Goal: Information Seeking & Learning: Learn about a topic

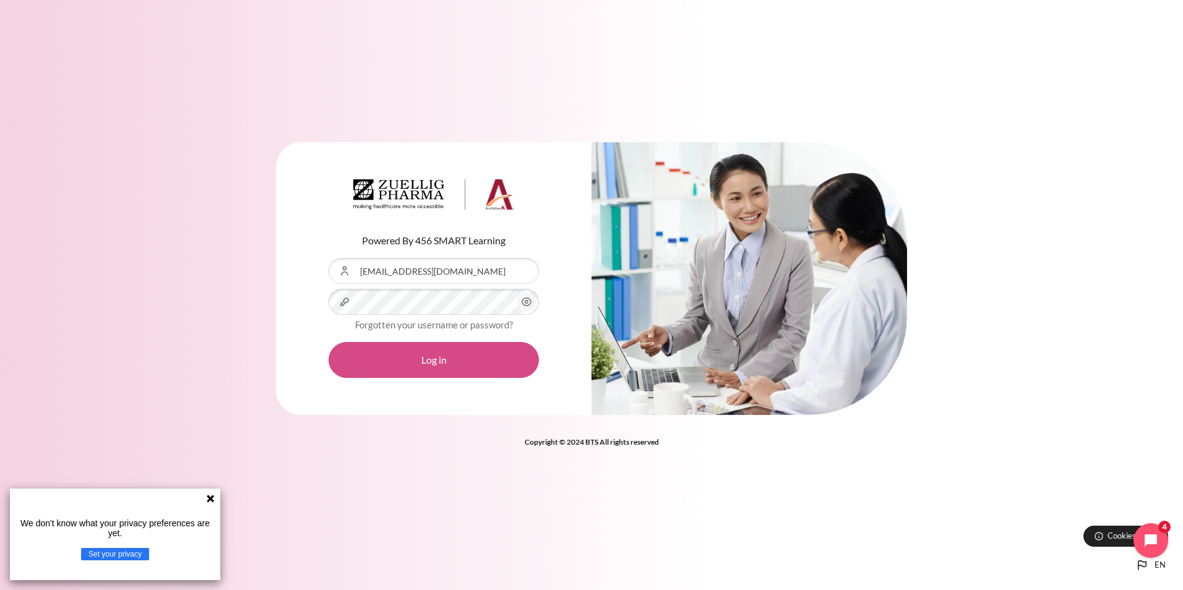
click at [476, 369] on button "Log in" at bounding box center [434, 360] width 210 height 36
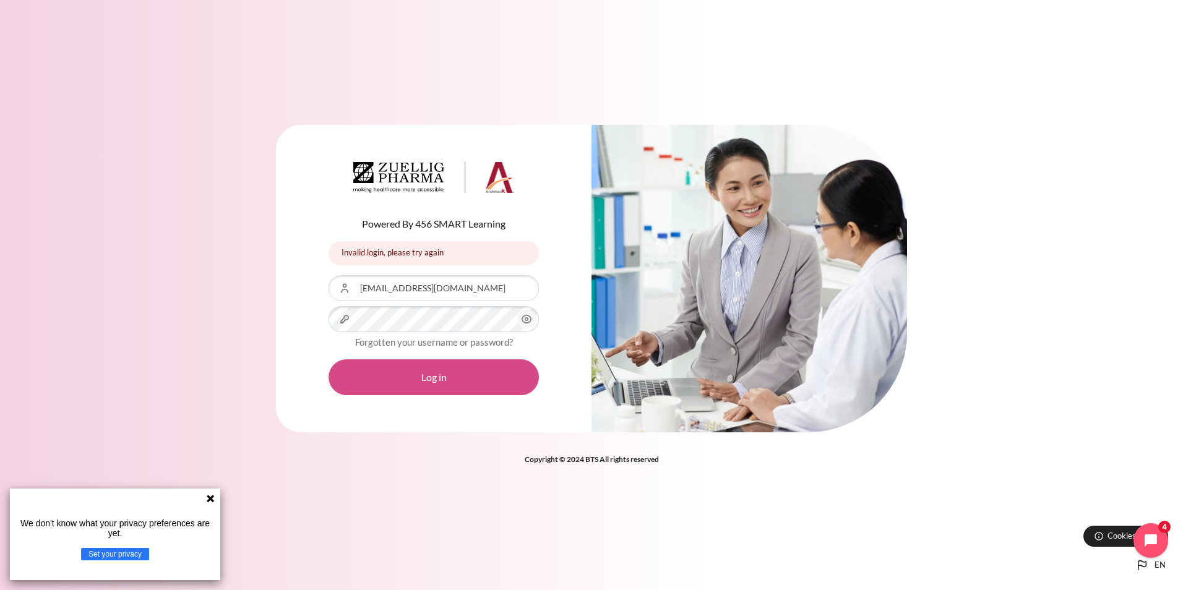
click at [478, 389] on button "Log in" at bounding box center [434, 378] width 210 height 36
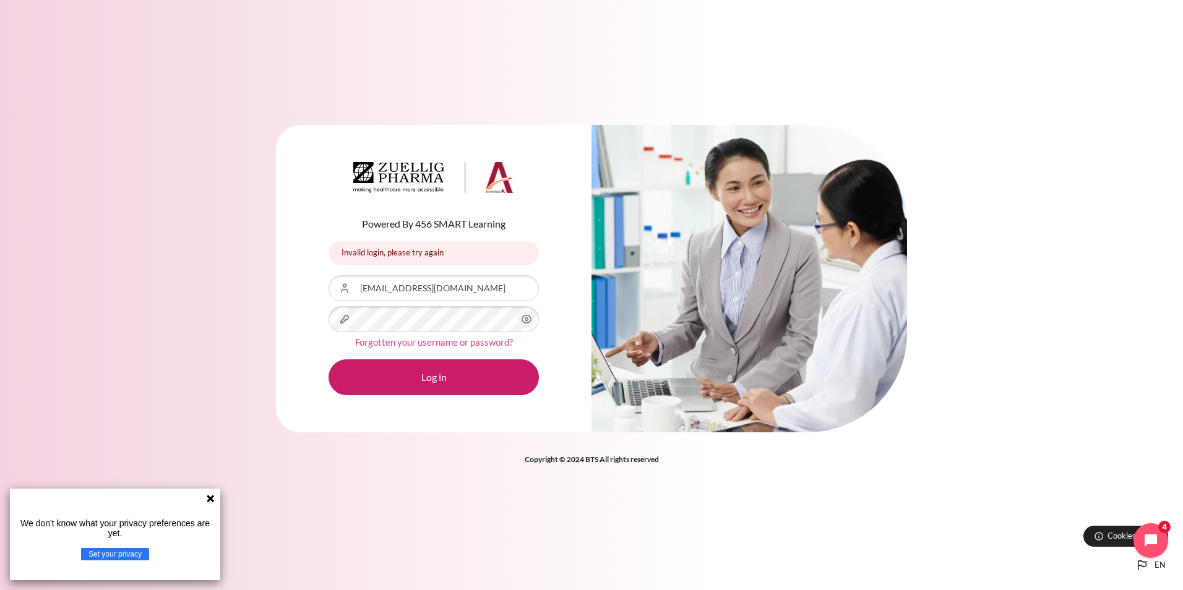
click at [503, 347] on link "Forgotten your username or password?" at bounding box center [434, 342] width 158 height 11
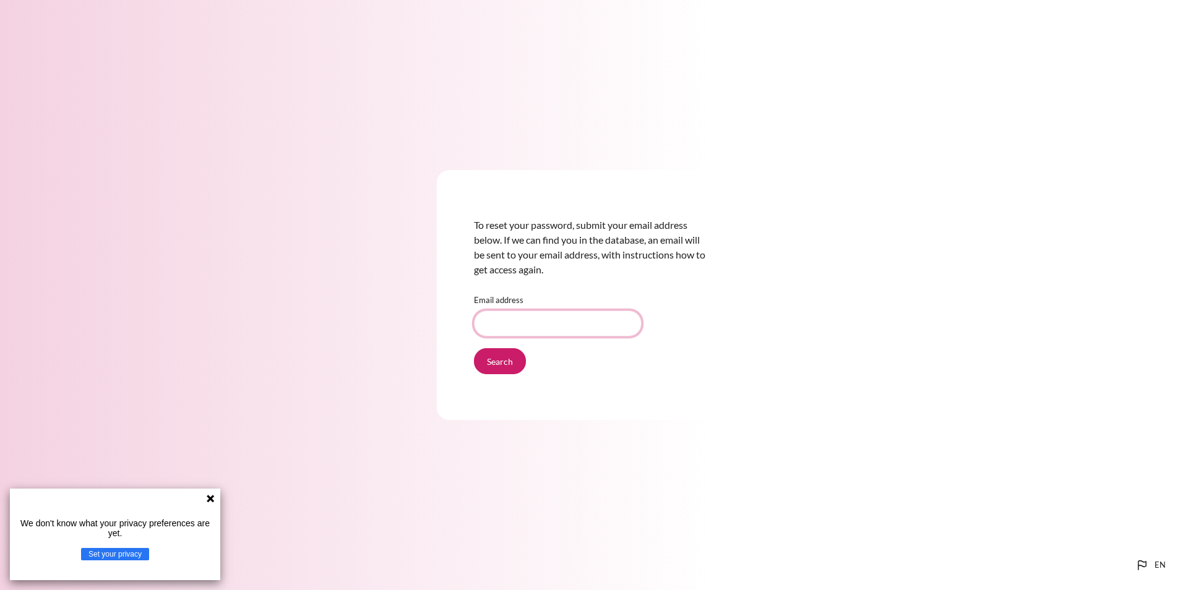
click at [520, 319] on input "Email address" at bounding box center [558, 324] width 168 height 26
click at [486, 324] on input "[EMAIL_ADDRESS][DOMAIN_NAME]" at bounding box center [558, 324] width 168 height 26
type input "[EMAIL_ADDRESS][DOMAIN_NAME]"
click at [510, 368] on input "Search" at bounding box center [500, 361] width 52 height 26
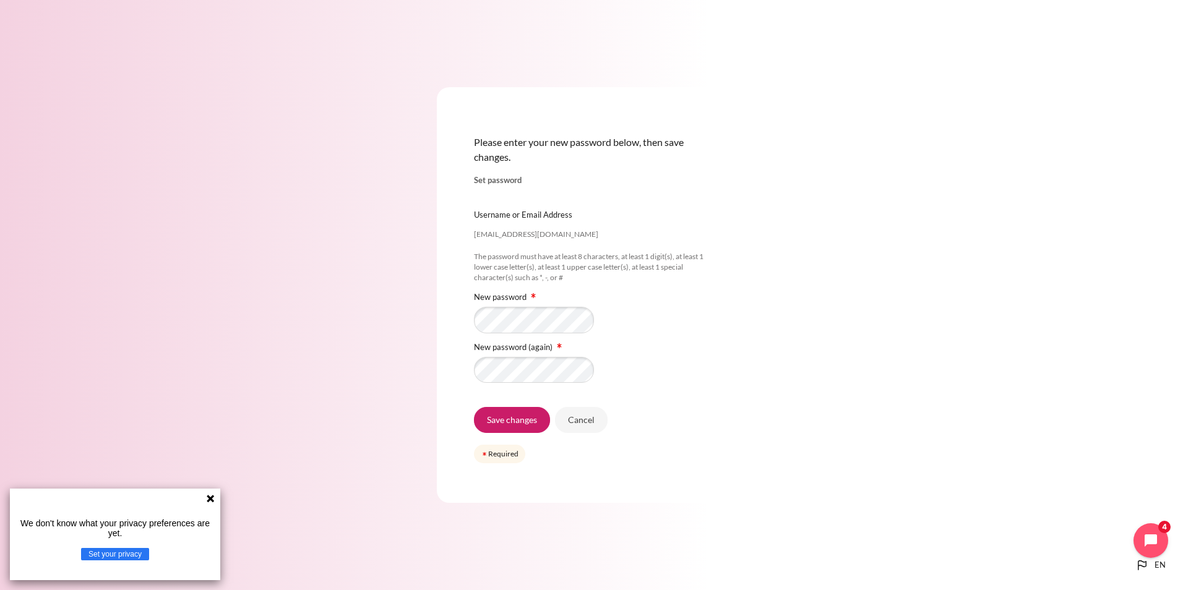
click at [453, 379] on div "Please enter your new password below, then save changes. Set password anpeng@zu…" at bounding box center [591, 295] width 309 height 416
click at [520, 425] on input "Save changes" at bounding box center [512, 420] width 76 height 26
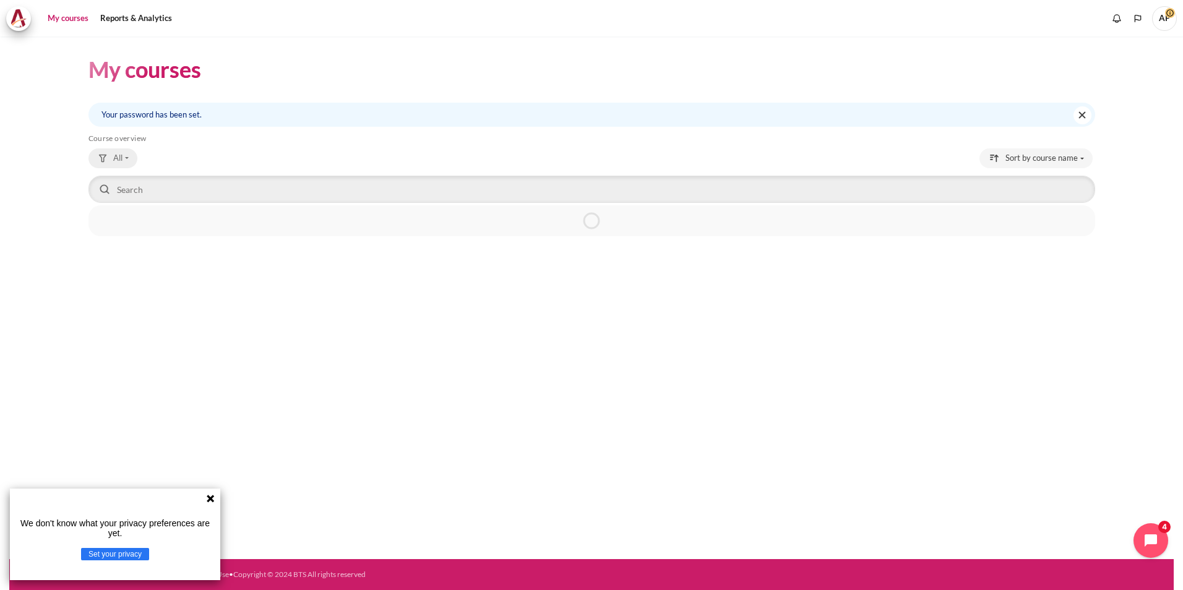
click at [127, 162] on button "All" at bounding box center [112, 159] width 49 height 20
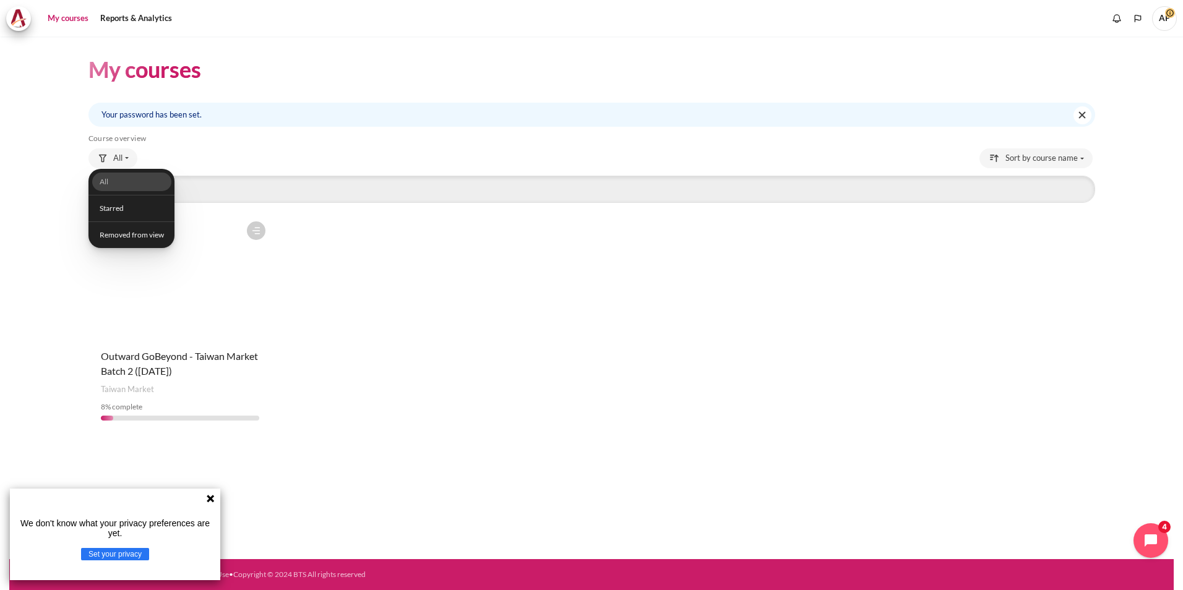
click at [389, 269] on div "Course is starred Actions for course Outward GoBeyond - Taiwan Market Batch 2 (…" at bounding box center [591, 322] width 1007 height 215
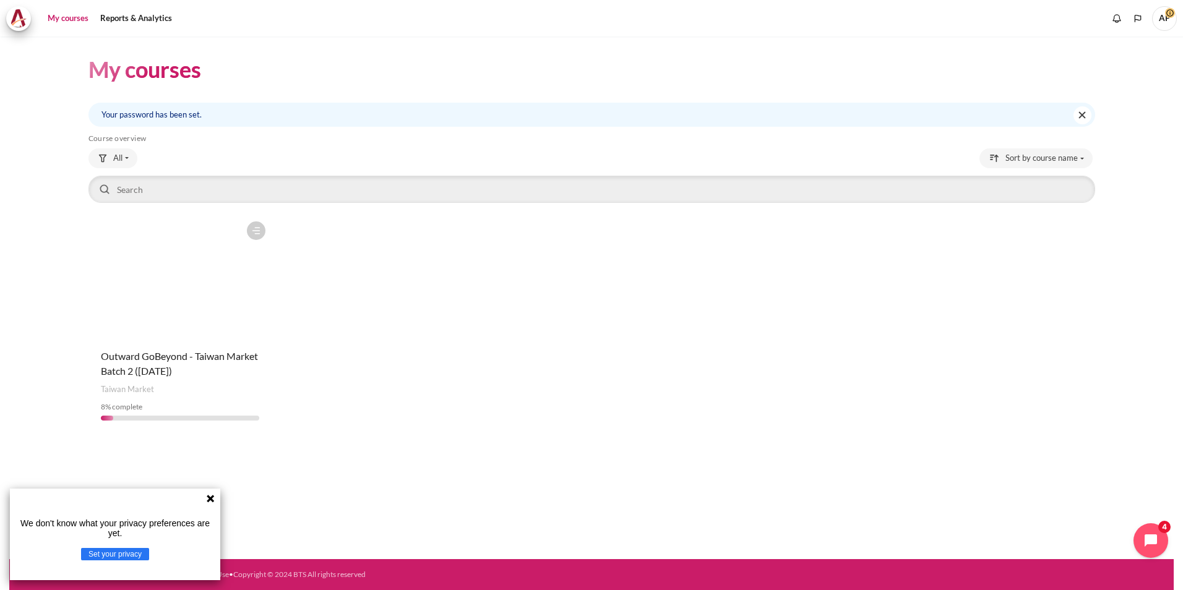
click at [210, 500] on icon at bounding box center [210, 498] width 7 height 7
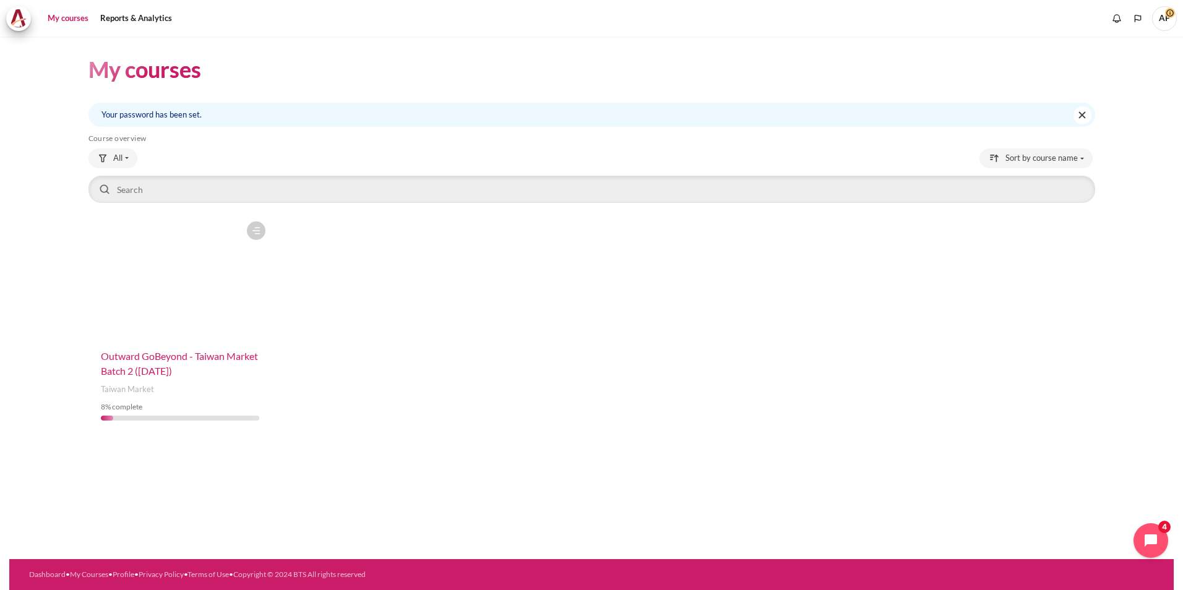
click at [188, 358] on span "Outward GoBeyond - Taiwan Market Batch 2 ([DATE])" at bounding box center [179, 363] width 157 height 27
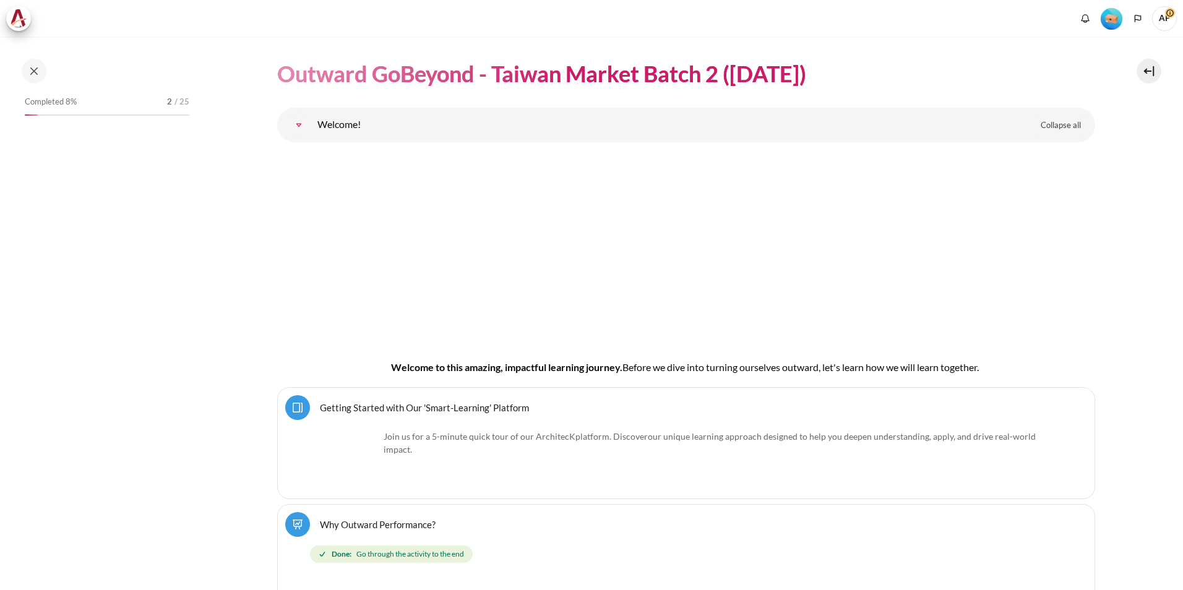
scroll to position [62, 0]
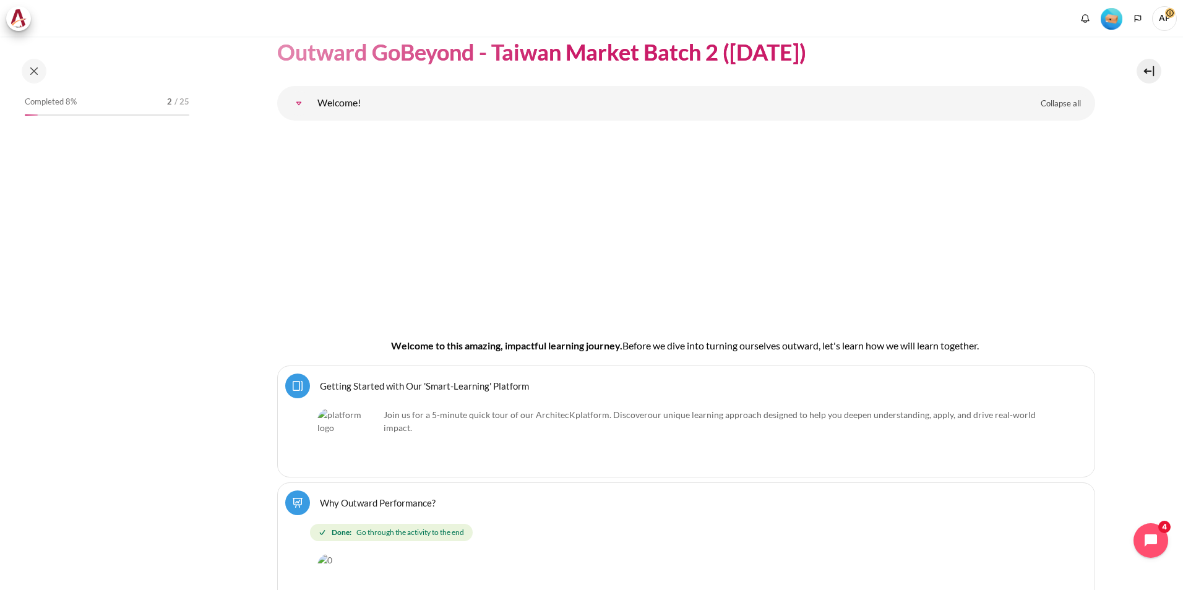
click at [376, 384] on link "Getting Started with Our 'Smart-Learning' Platform Page" at bounding box center [424, 386] width 209 height 12
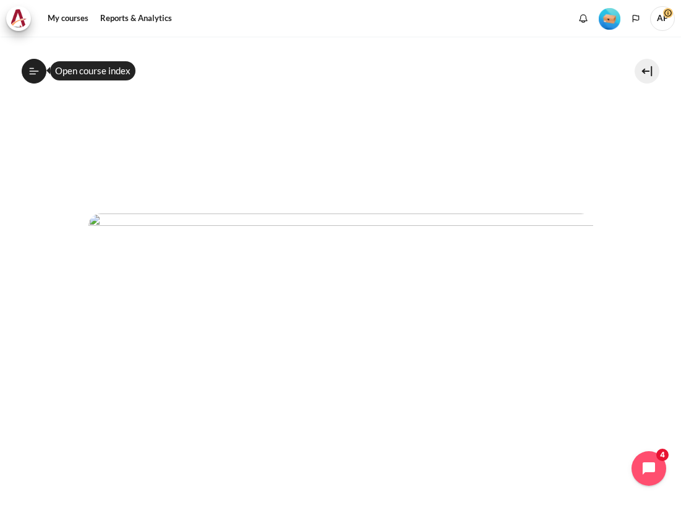
scroll to position [619, 0]
click at [441, 129] on img "Content" at bounding box center [340, 81] width 505 height 210
click at [425, 121] on img "Content" at bounding box center [340, 81] width 505 height 210
click at [330, 124] on img "Content" at bounding box center [340, 81] width 505 height 210
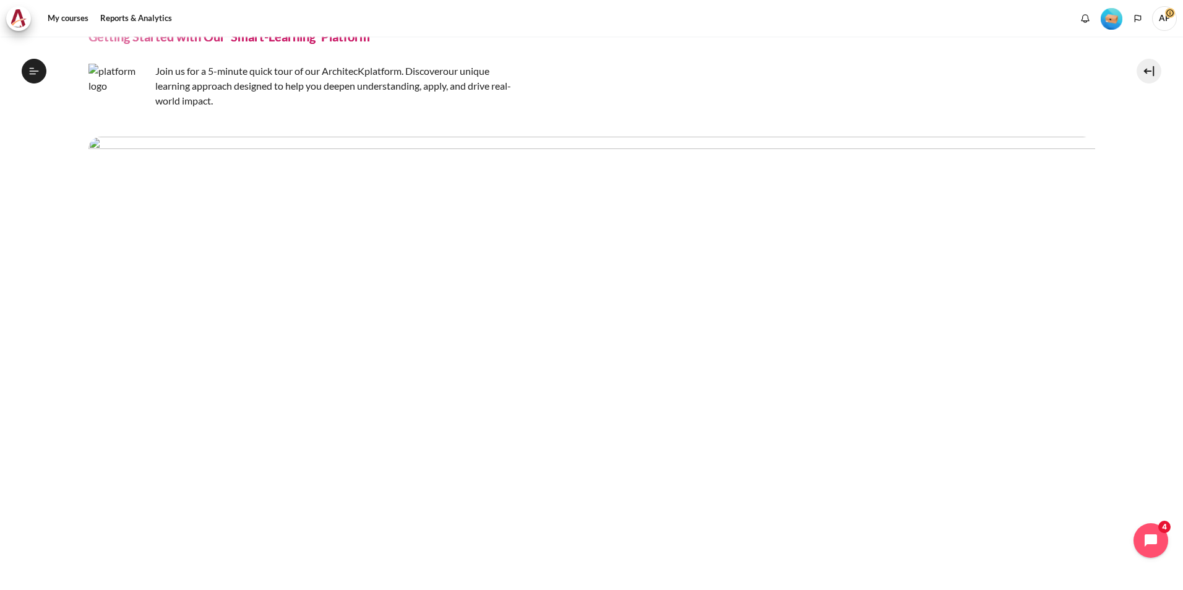
scroll to position [0, 0]
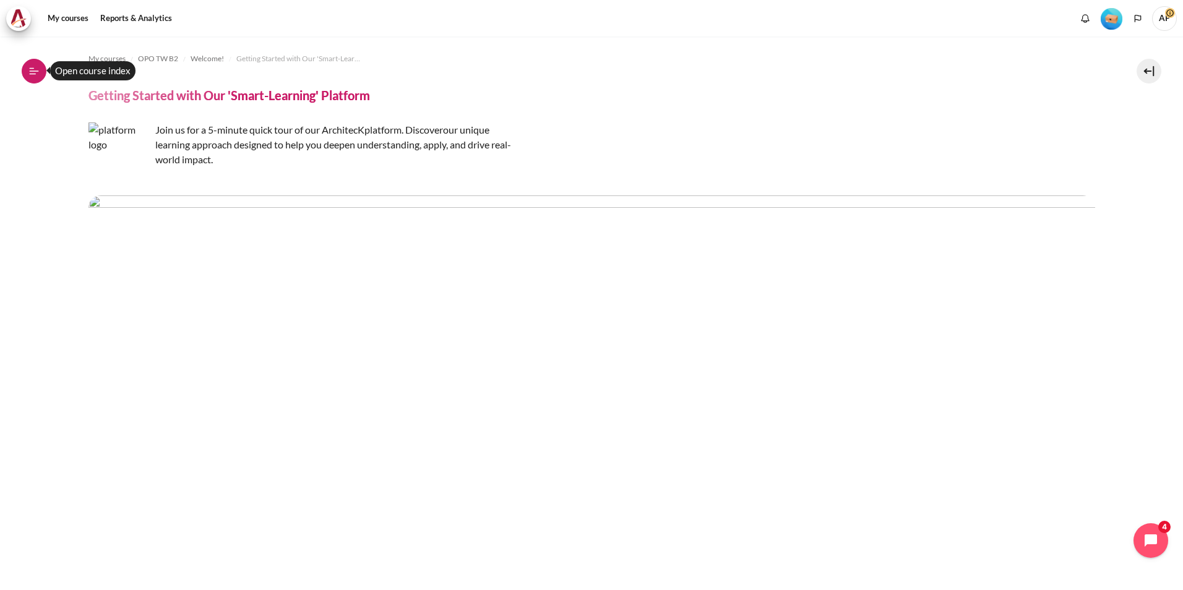
click at [33, 68] on icon at bounding box center [32, 68] width 5 height 1
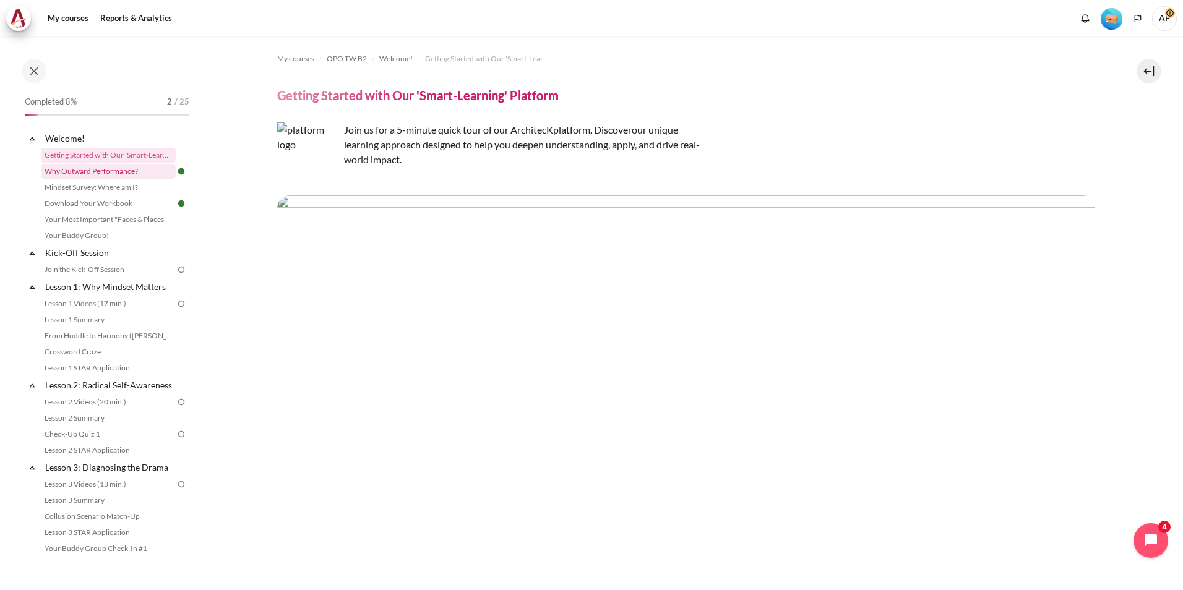
click at [106, 168] on link "Why Outward Performance?" at bounding box center [108, 171] width 135 height 15
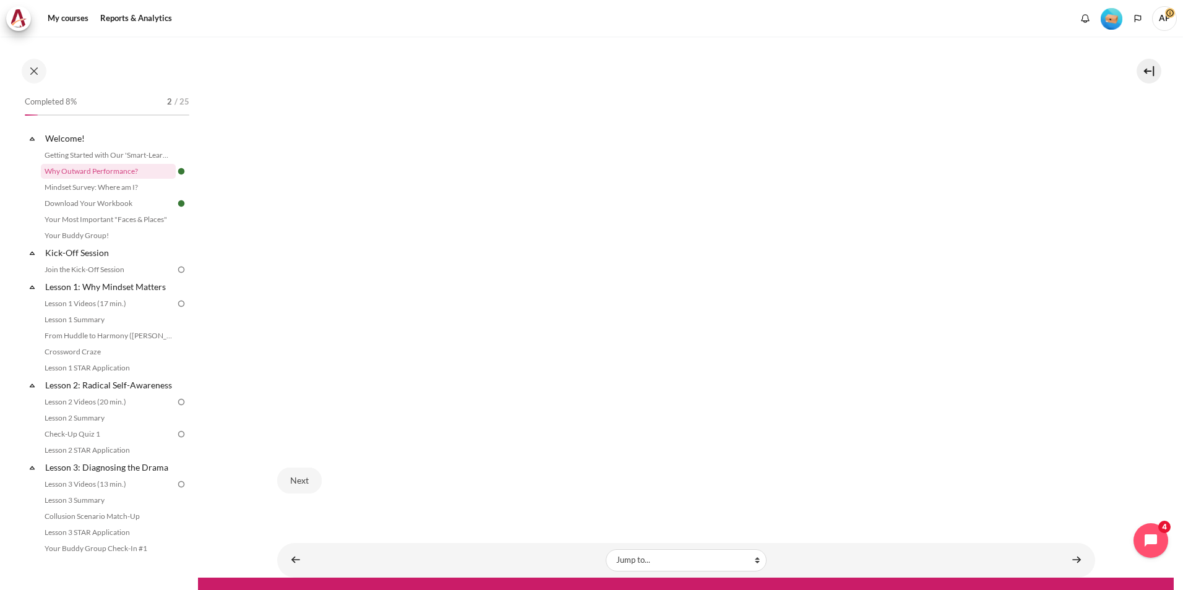
scroll to position [371, 0]
click at [99, 189] on link "Mindset Survey: Where am I?" at bounding box center [108, 187] width 135 height 15
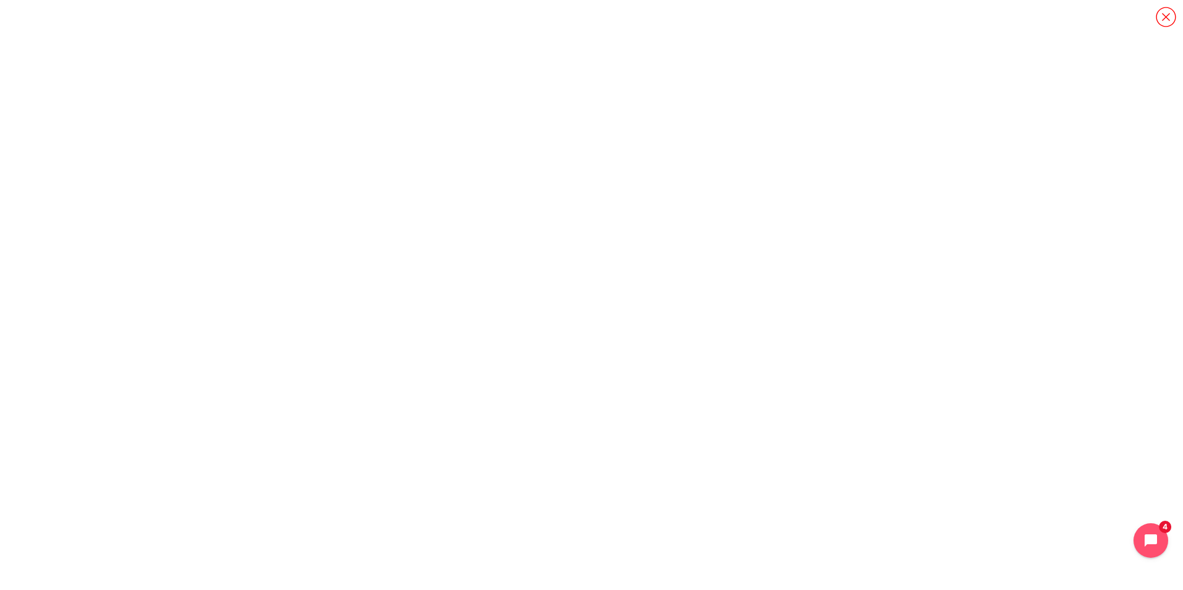
click at [1167, 19] on icon "Content" at bounding box center [1166, 17] width 22 height 22
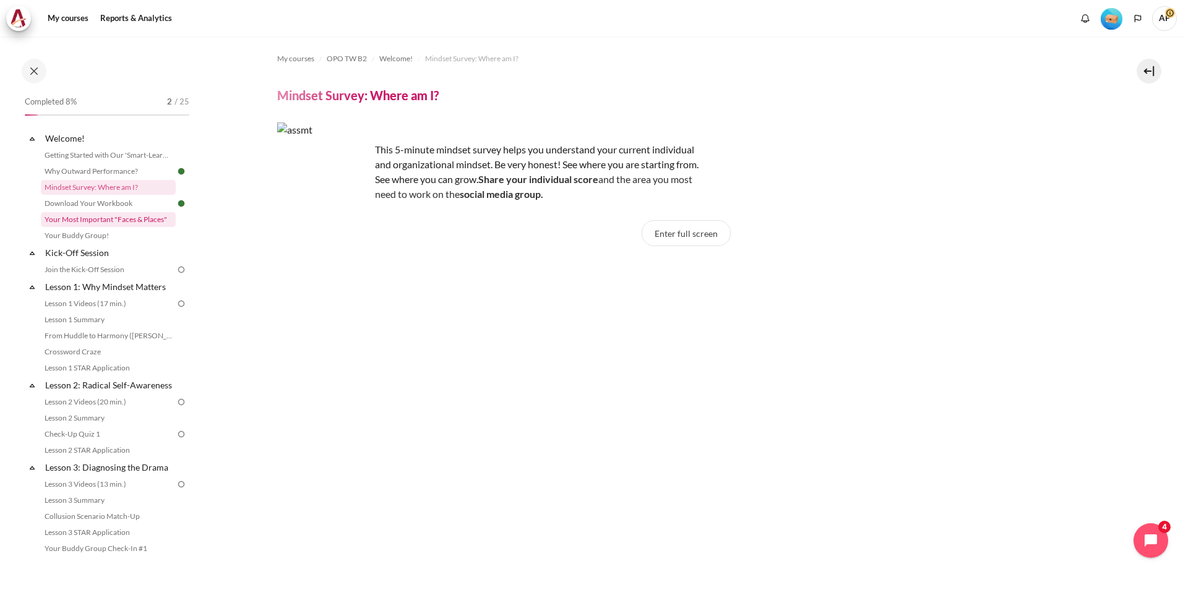
click at [126, 217] on link "Your Most Important "Faces & Places"" at bounding box center [108, 219] width 135 height 15
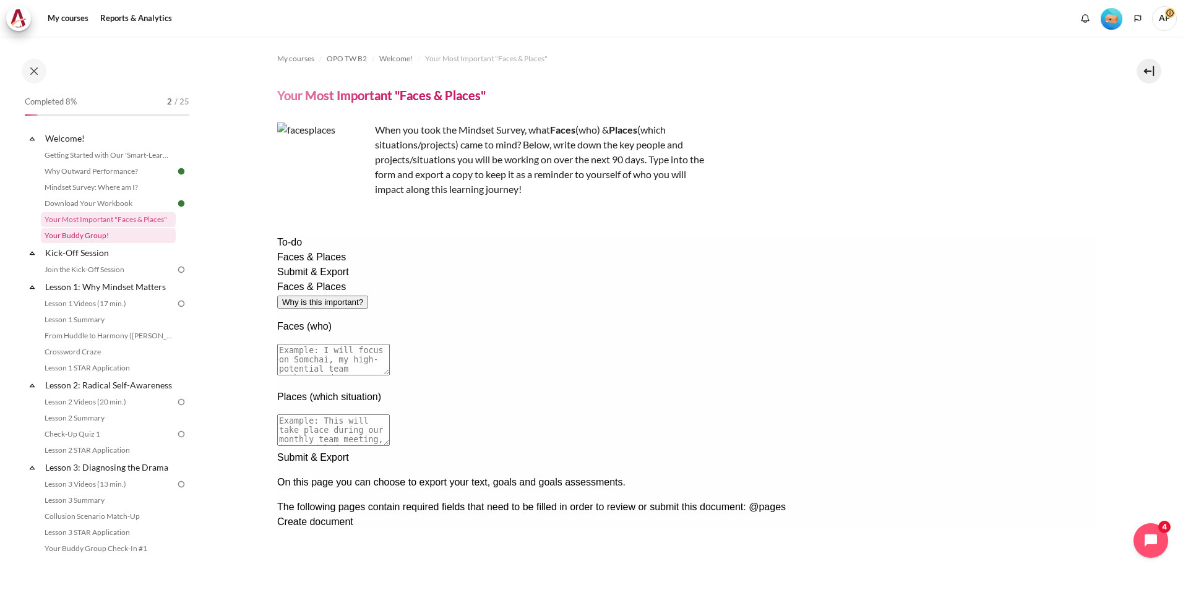
click at [93, 240] on link "Your Buddy Group!" at bounding box center [108, 235] width 135 height 15
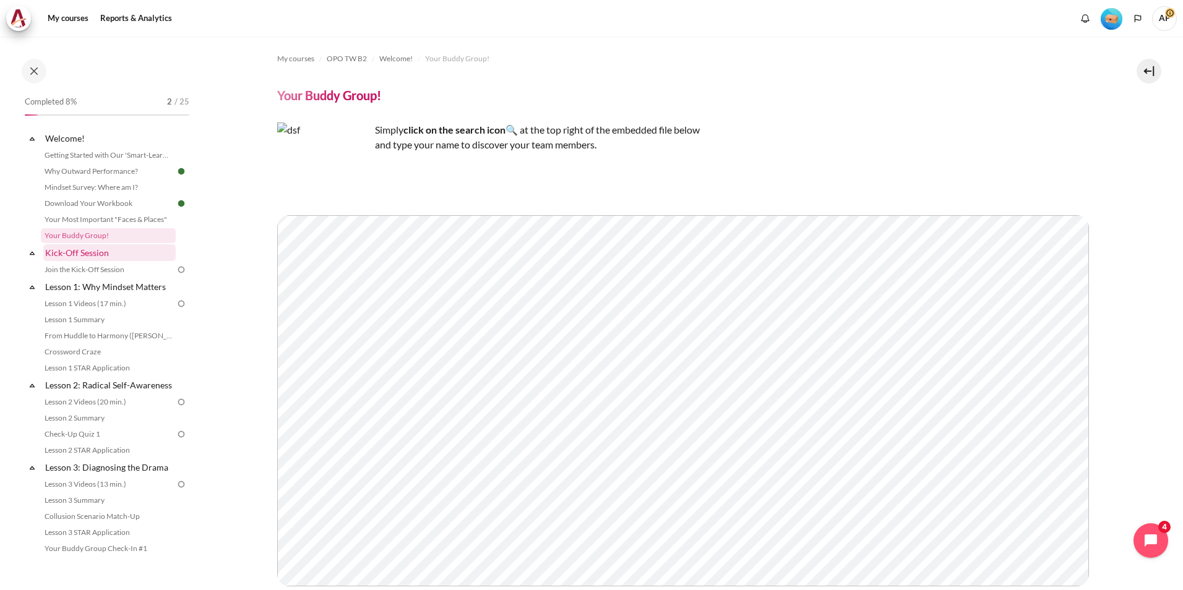
drag, startPoint x: 37, startPoint y: 75, endPoint x: 120, endPoint y: 256, distance: 199.4
click at [123, 236] on div "Completed 8% 2 / 25 Expand Collapse Welcome! Highlighted" at bounding box center [99, 313] width 198 height 553
click at [110, 267] on link "Join the Kick-Off Session" at bounding box center [108, 269] width 135 height 15
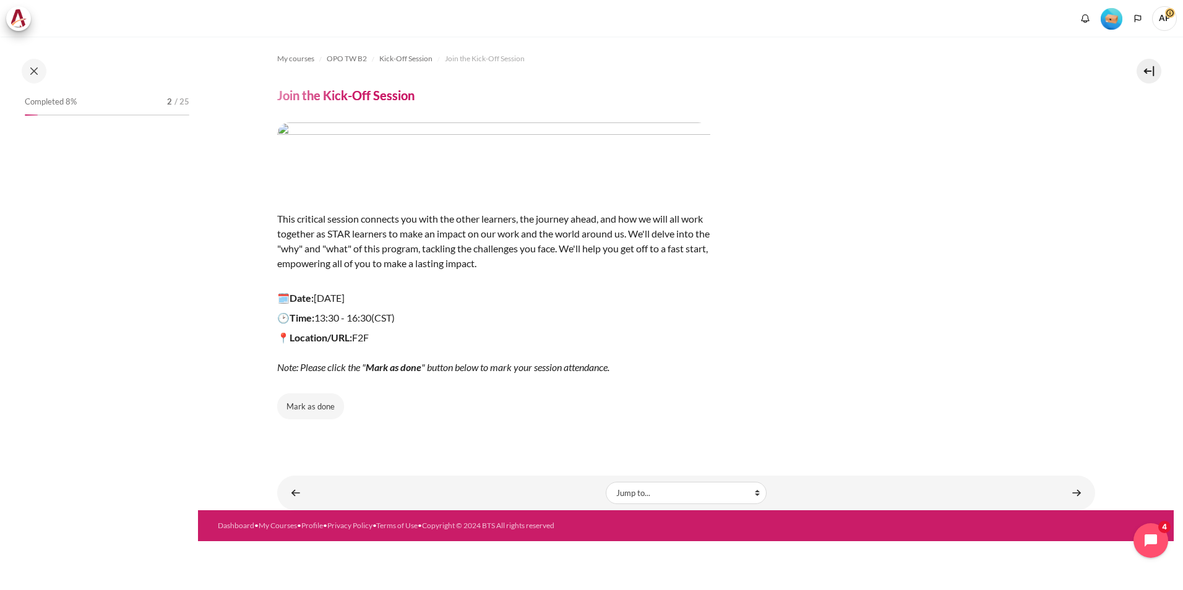
click at [563, 155] on img "Content" at bounding box center [493, 156] width 433 height 67
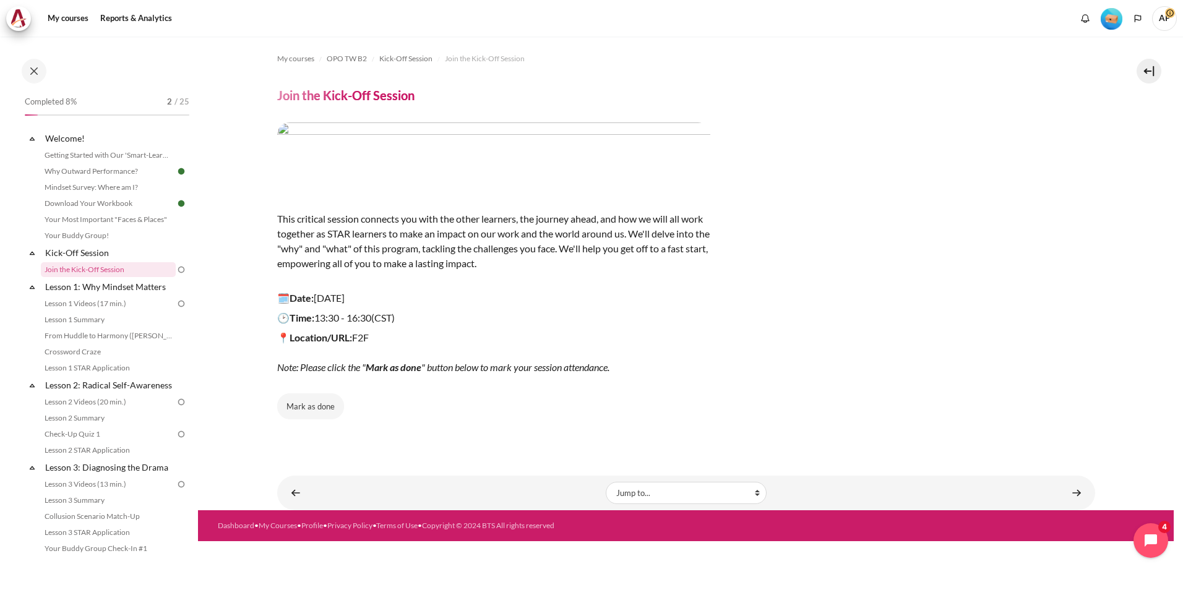
click at [563, 155] on img "Content" at bounding box center [493, 156] width 433 height 67
click at [176, 272] on img at bounding box center [181, 269] width 11 height 11
click at [321, 412] on button "Mark as done" at bounding box center [310, 407] width 67 height 26
click at [122, 291] on link "Lesson 1: Why Mindset Matters" at bounding box center [109, 286] width 132 height 17
click at [111, 301] on link "Lesson 1 Videos (17 min.)" at bounding box center [108, 303] width 135 height 15
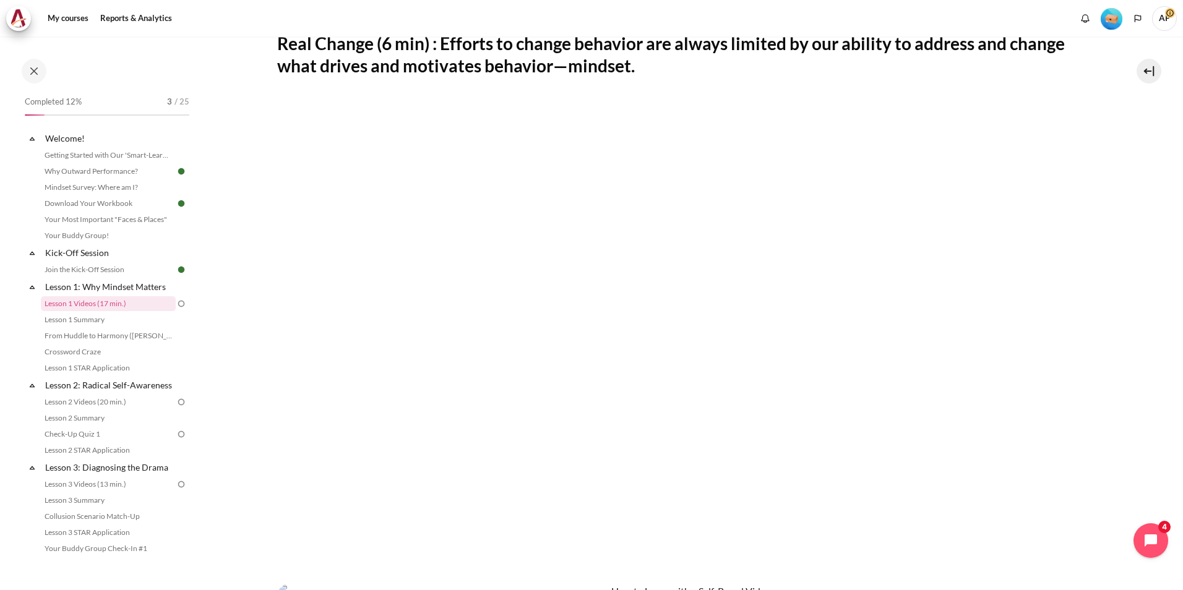
scroll to position [248, 0]
click at [109, 317] on link "Lesson 1 Summary" at bounding box center [108, 320] width 135 height 15
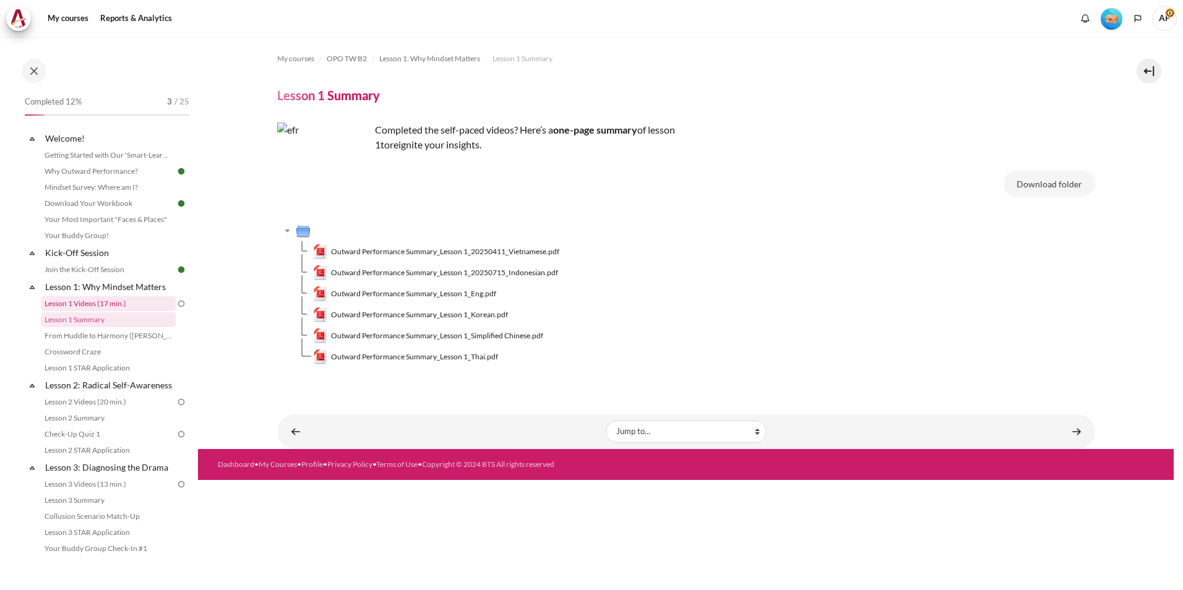
click at [127, 301] on link "Lesson 1 Videos (17 min.)" at bounding box center [108, 303] width 135 height 15
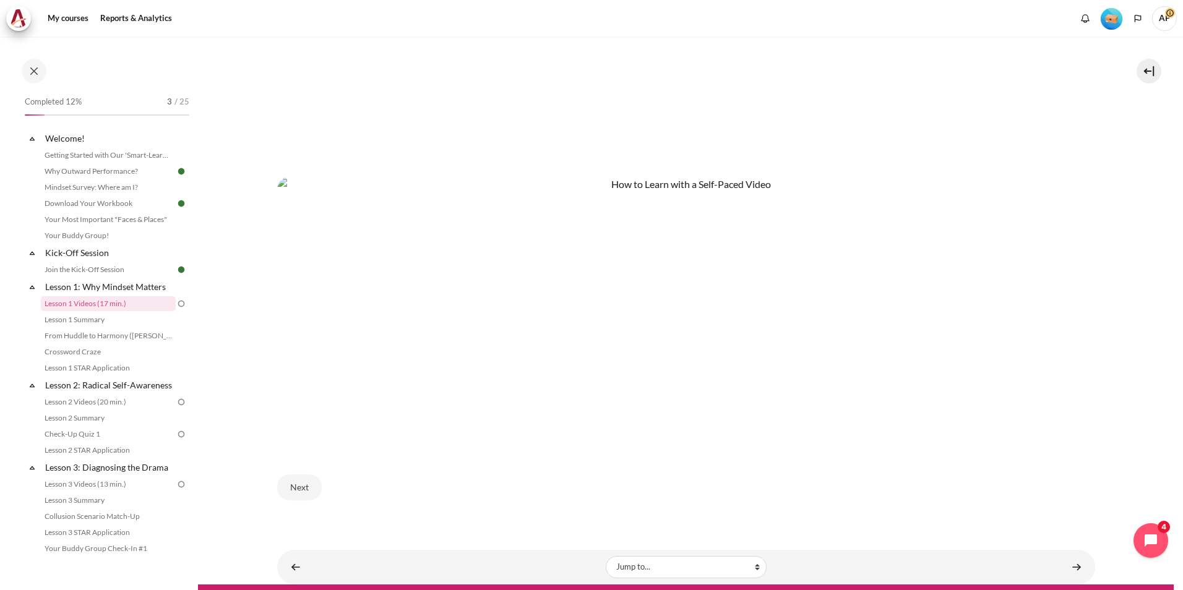
scroll to position [675, 0]
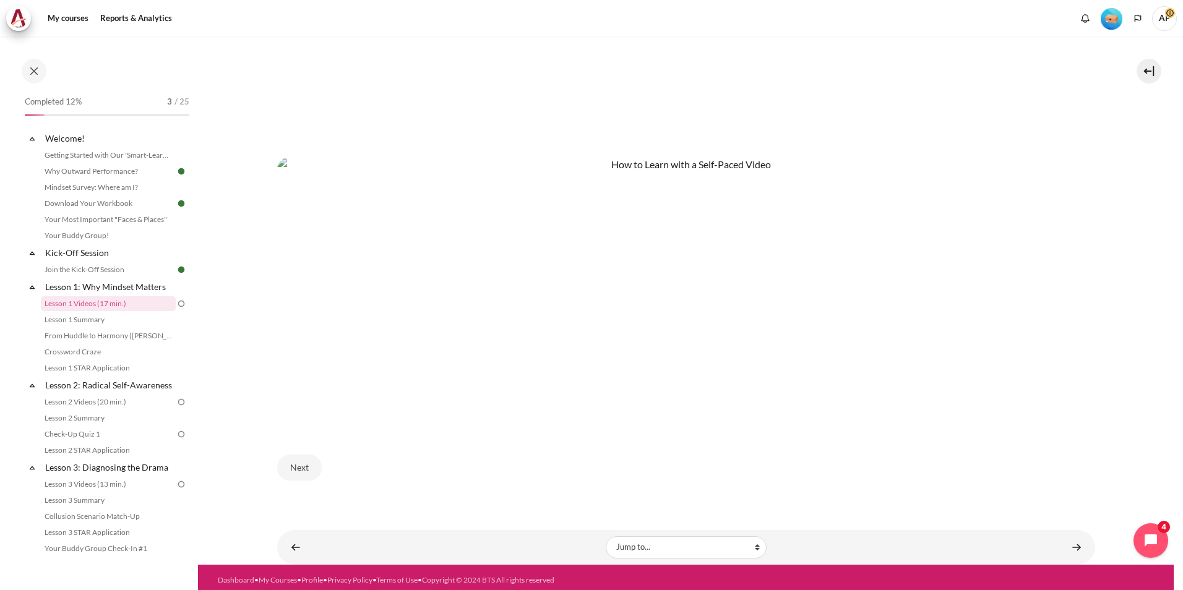
drag, startPoint x: 313, startPoint y: 460, endPoint x: 420, endPoint y: 480, distance: 108.9
click at [418, 480] on div "Next" at bounding box center [686, 467] width 818 height 51
click at [470, 374] on img "Content" at bounding box center [686, 291] width 818 height 269
click at [304, 466] on button "Next" at bounding box center [299, 468] width 45 height 26
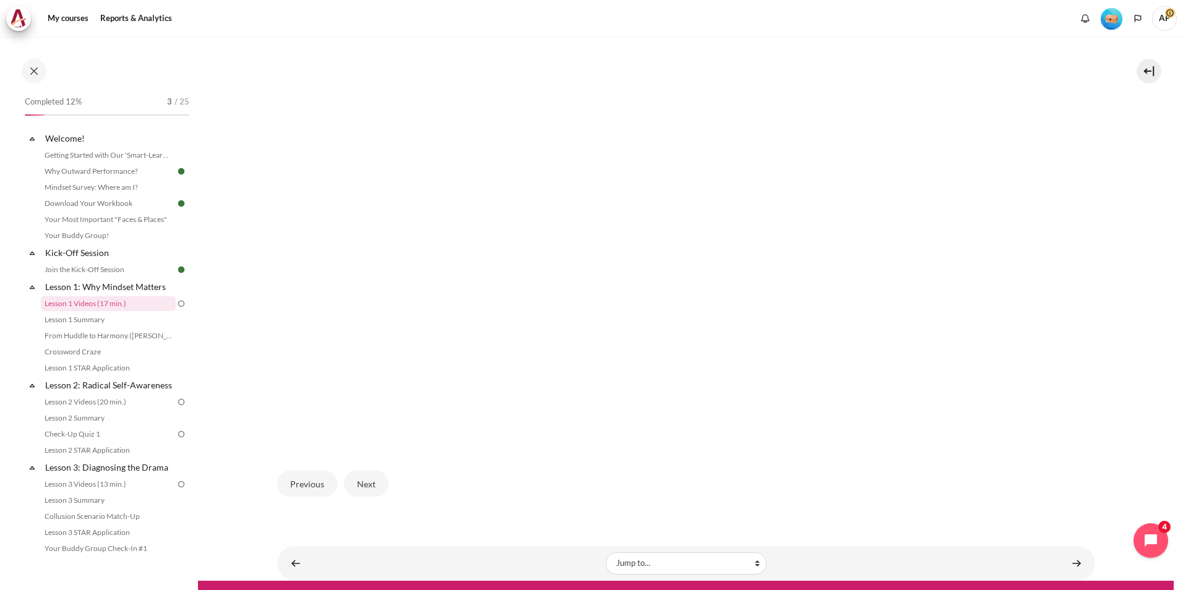
scroll to position [345, 0]
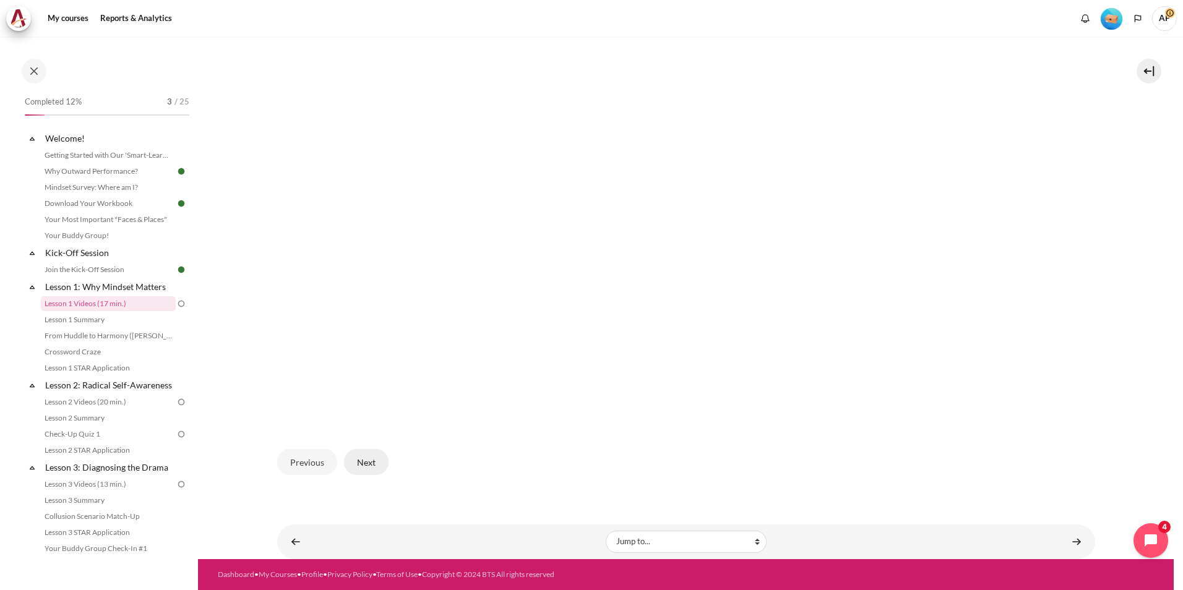
click at [360, 470] on button "Next" at bounding box center [366, 462] width 45 height 26
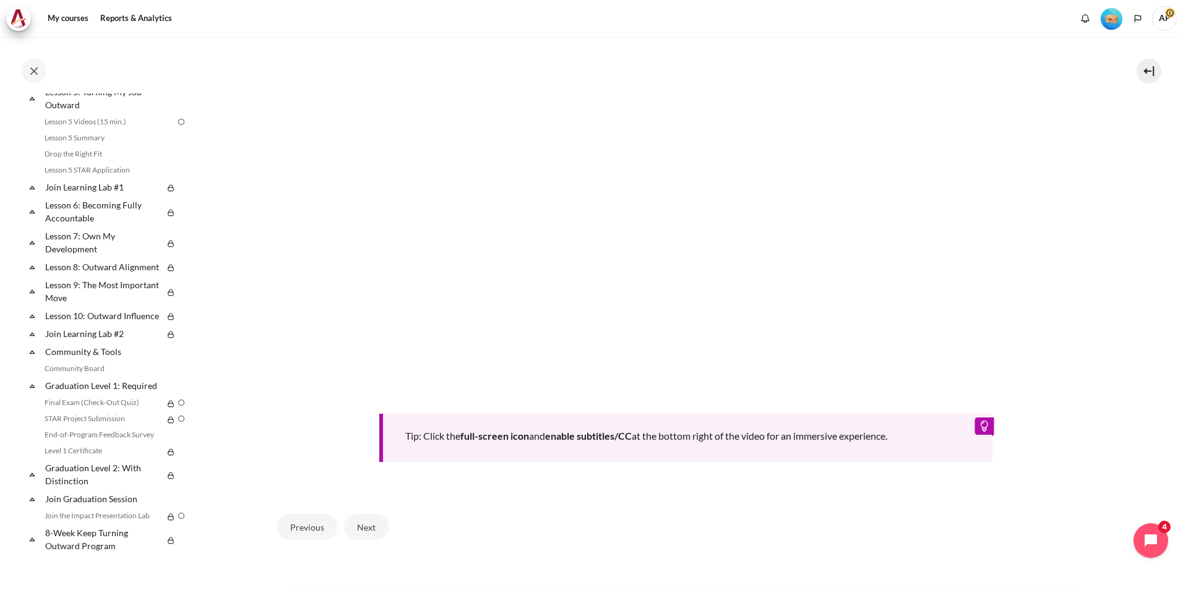
scroll to position [485, 0]
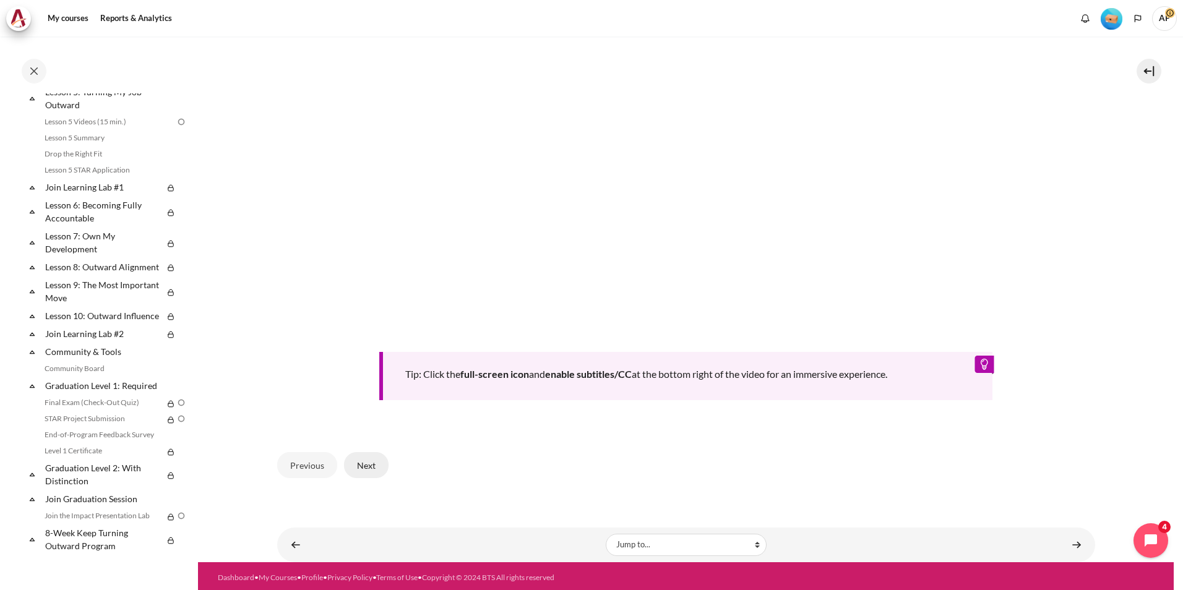
click at [378, 465] on button "Next" at bounding box center [366, 465] width 45 height 26
click at [367, 464] on button "Next" at bounding box center [366, 465] width 45 height 26
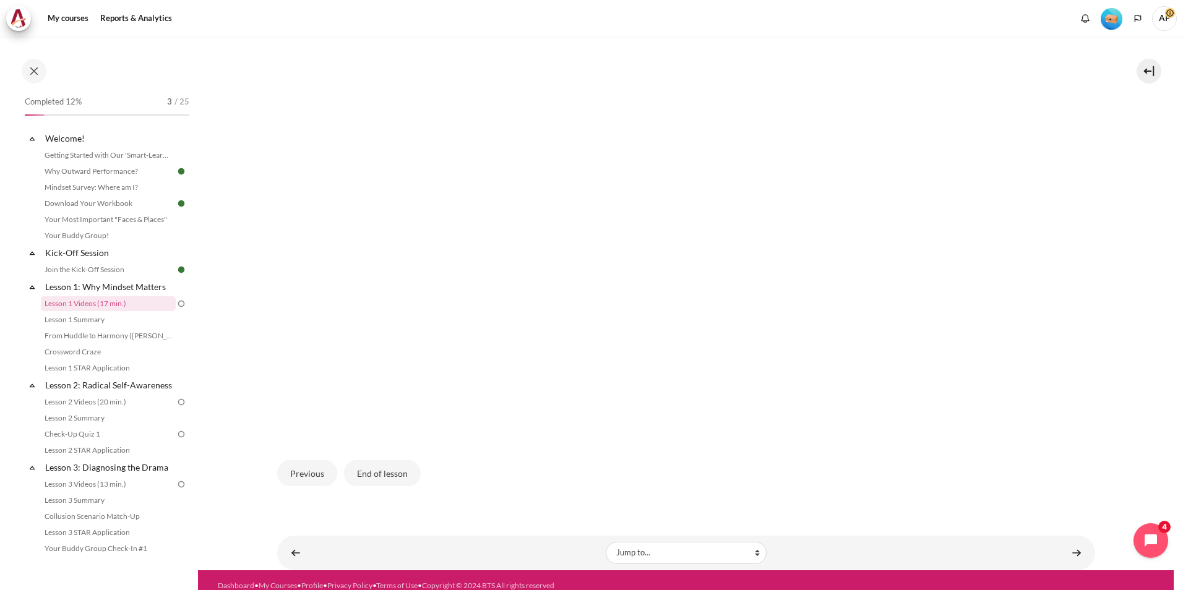
scroll to position [345, 0]
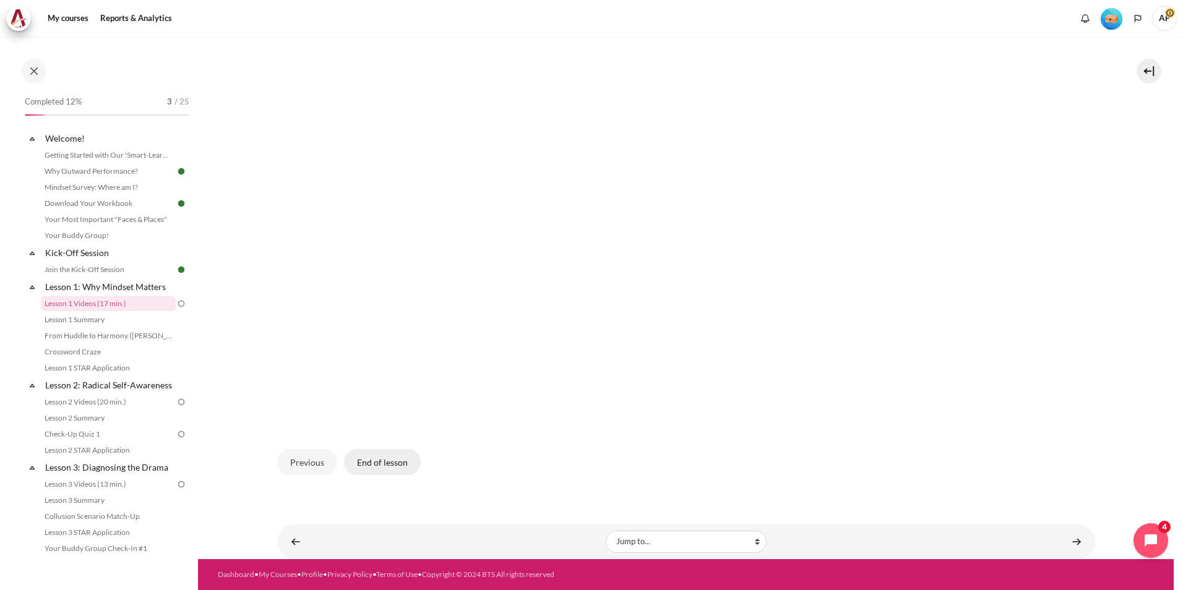
click at [394, 465] on button "End of lesson" at bounding box center [382, 462] width 77 height 26
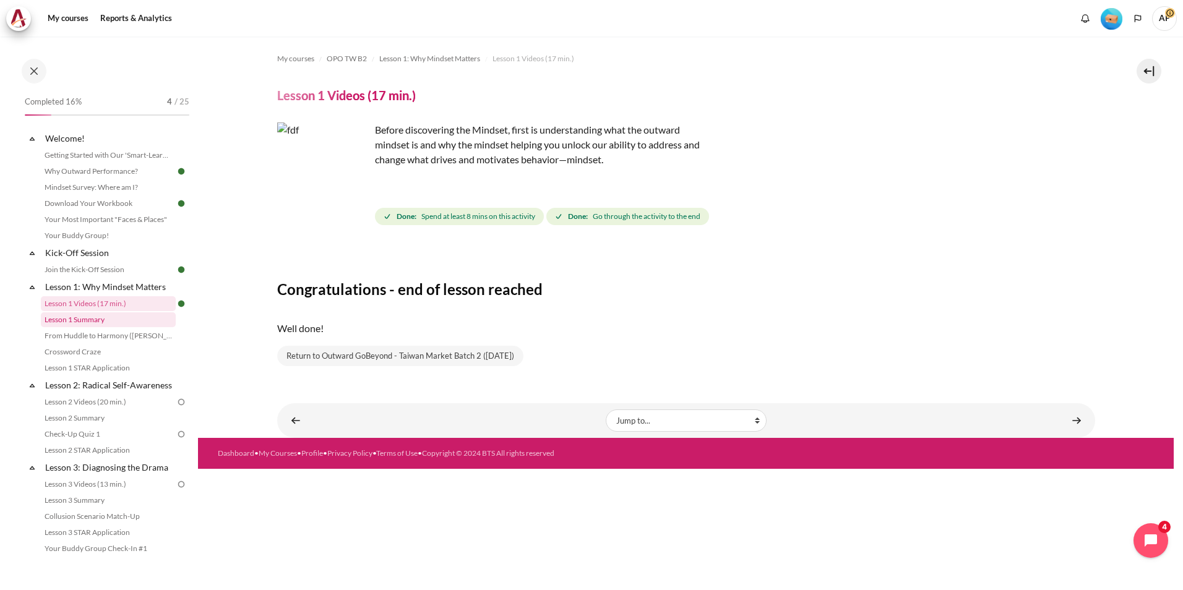
click at [108, 327] on link "Lesson 1 Summary" at bounding box center [108, 320] width 135 height 15
